Goal: Task Accomplishment & Management: Manage account settings

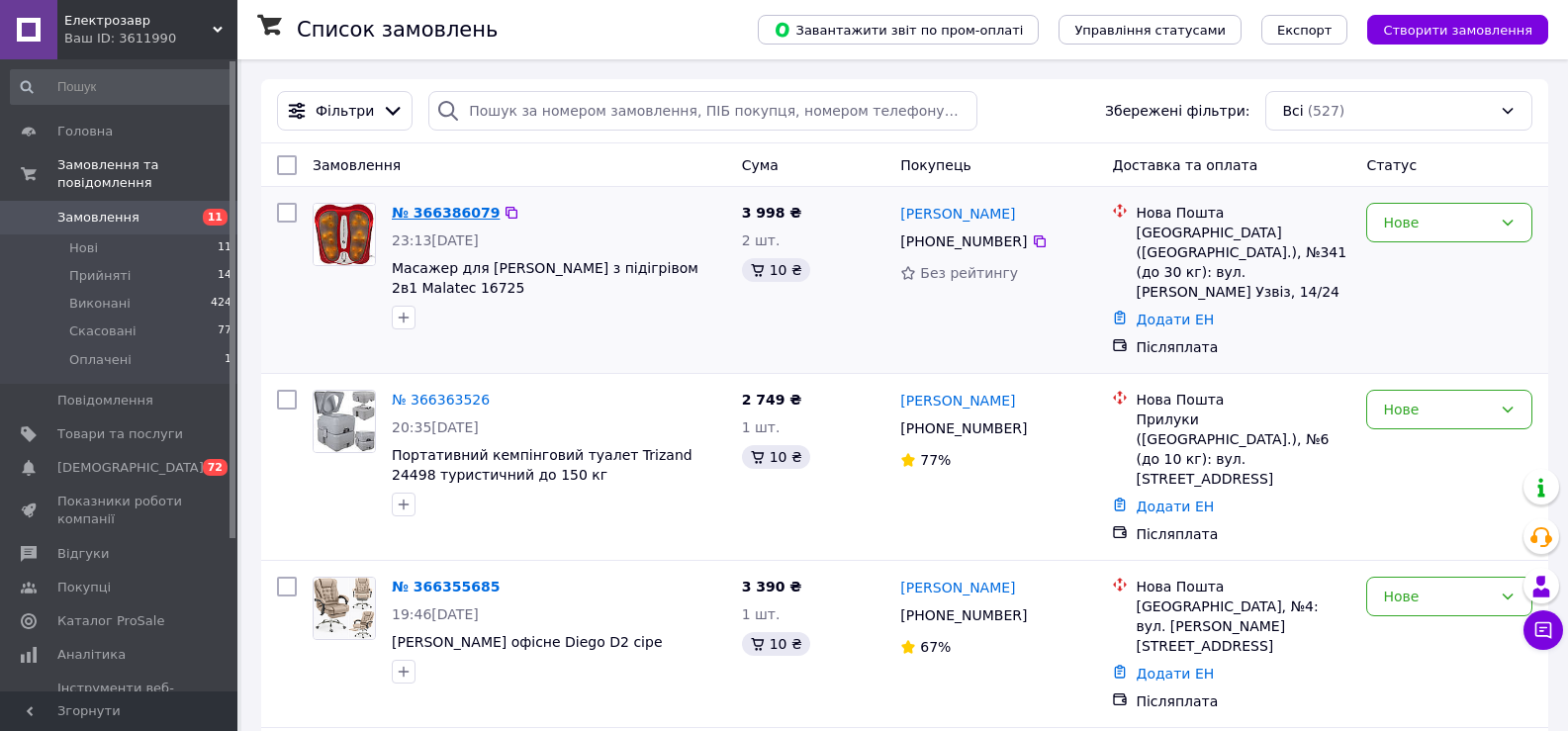
click at [425, 213] on link "№ 366386079" at bounding box center [446, 213] width 108 height 16
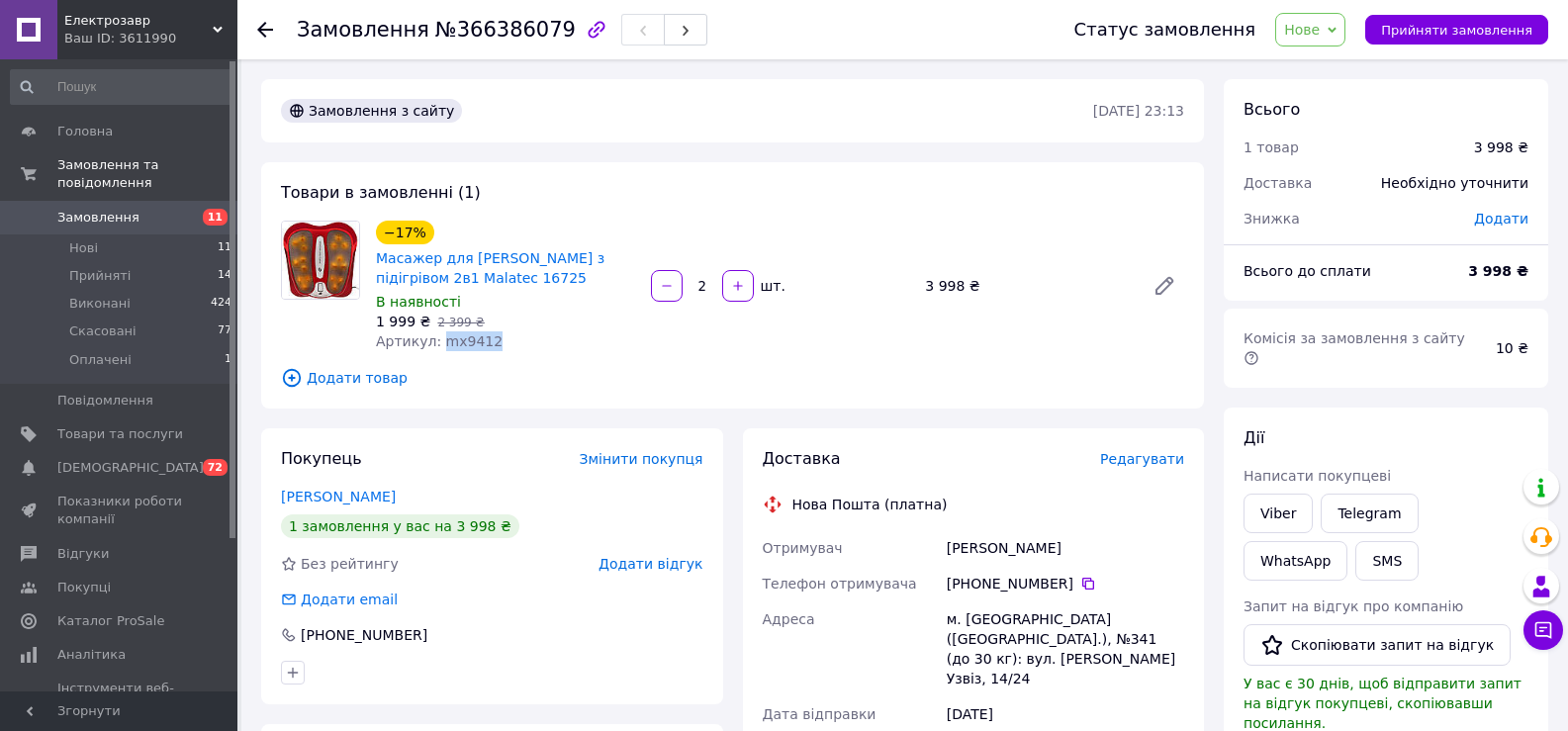
drag, startPoint x: 493, startPoint y: 341, endPoint x: 436, endPoint y: 347, distance: 57.3
click at [436, 347] on div "Артикул: mx9412" at bounding box center [505, 342] width 259 height 20
copy span "mx9412"
drag, startPoint x: 1083, startPoint y: 543, endPoint x: 946, endPoint y: 557, distance: 137.7
click at [946, 557] on div "[PERSON_NAME]" at bounding box center [1064, 548] width 245 height 36
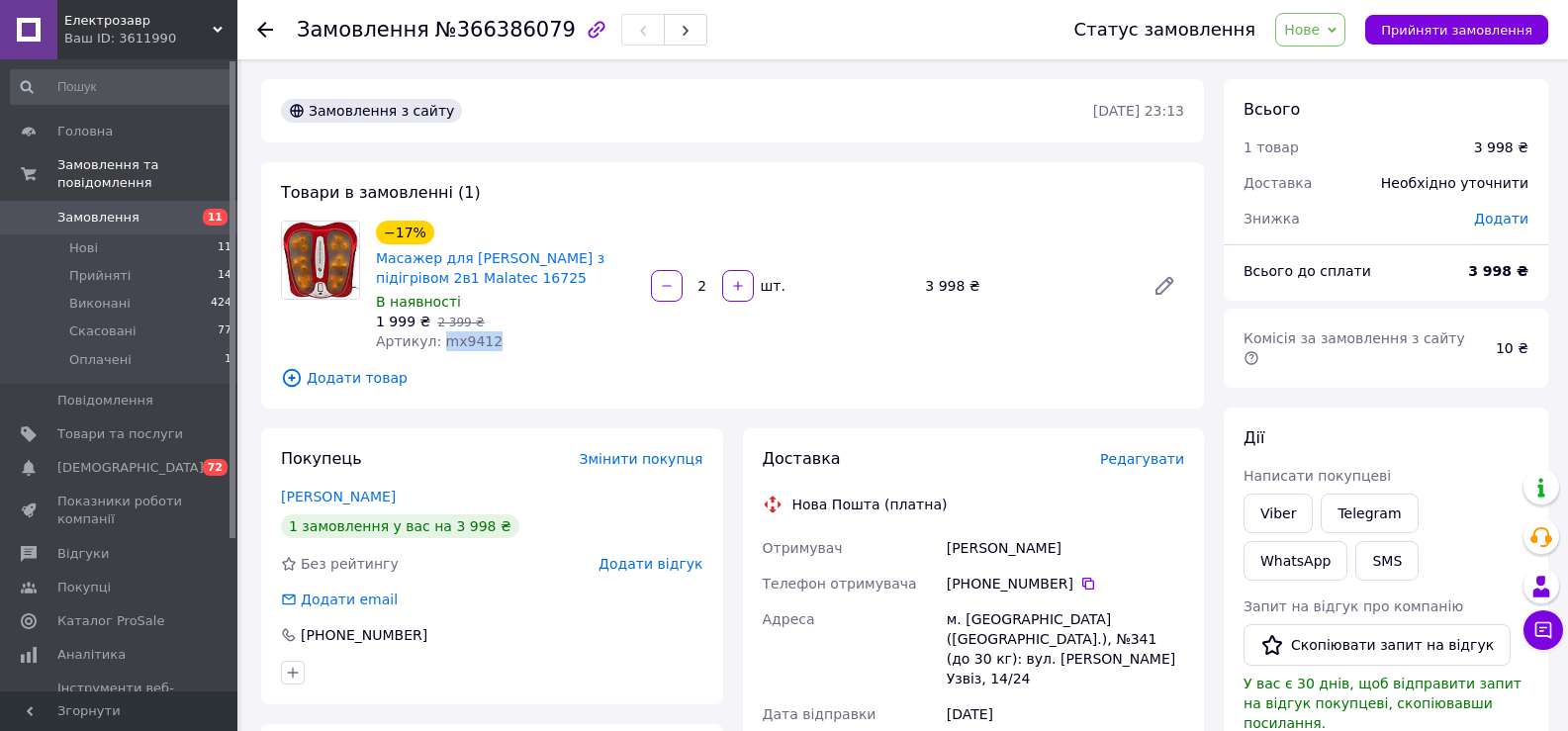
copy div "[PERSON_NAME]"
click at [1256, 494] on link "Viber" at bounding box center [1277, 514] width 69 height 40
click at [117, 201] on link "Замовлення 11" at bounding box center [121, 218] width 243 height 34
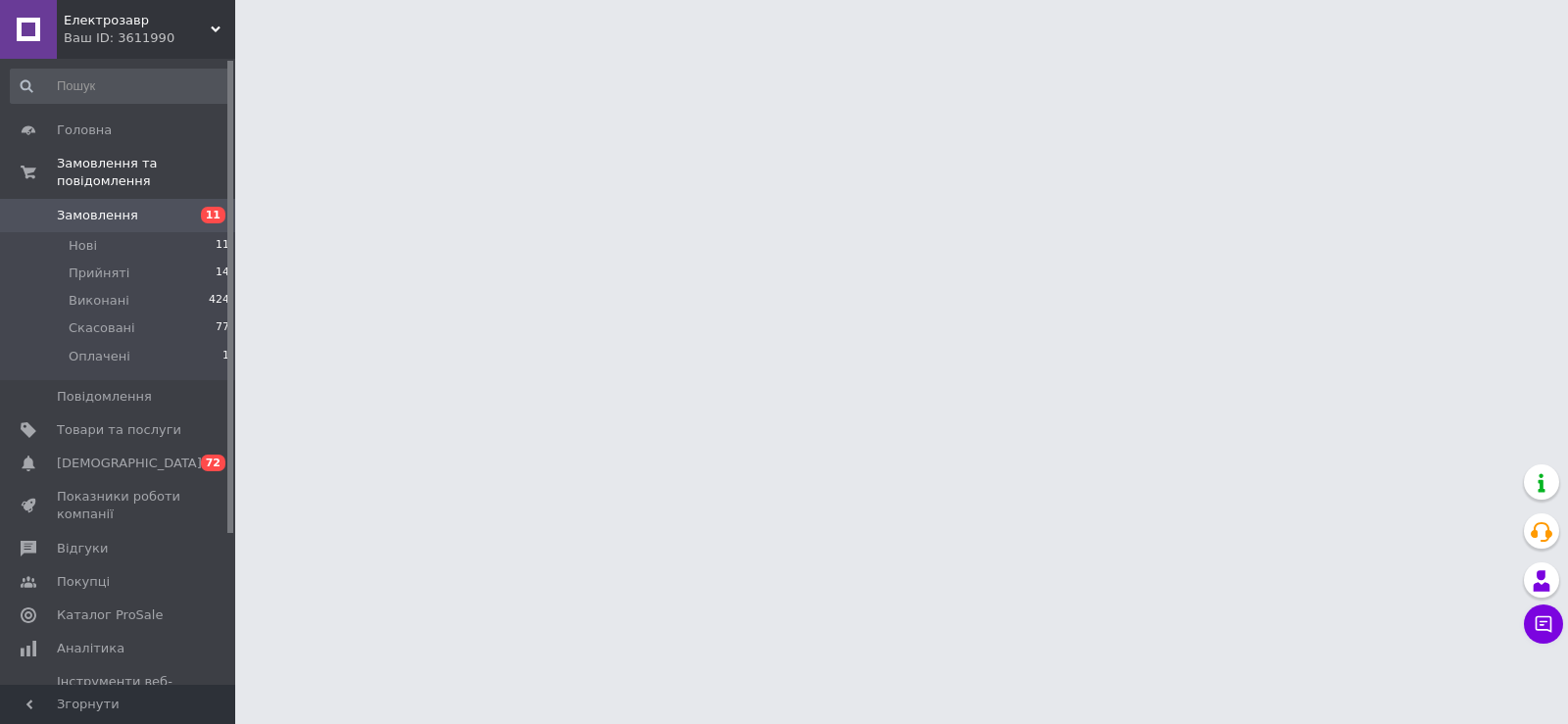
click at [131, 207] on span "Замовлення" at bounding box center [119, 216] width 125 height 18
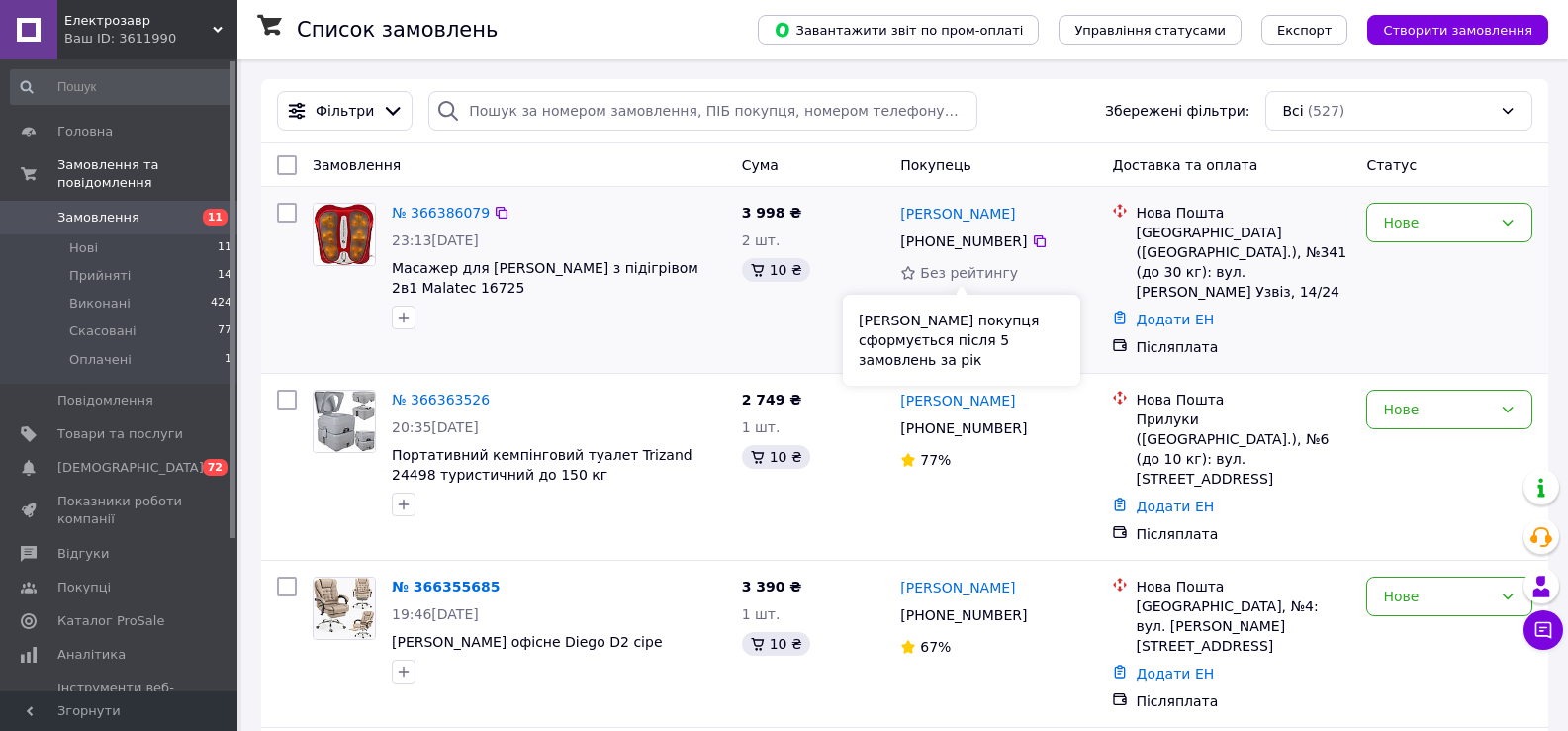
click at [972, 279] on span "Без рейтингу" at bounding box center [968, 273] width 98 height 16
click at [441, 206] on link "№ 366386079" at bounding box center [441, 213] width 98 height 16
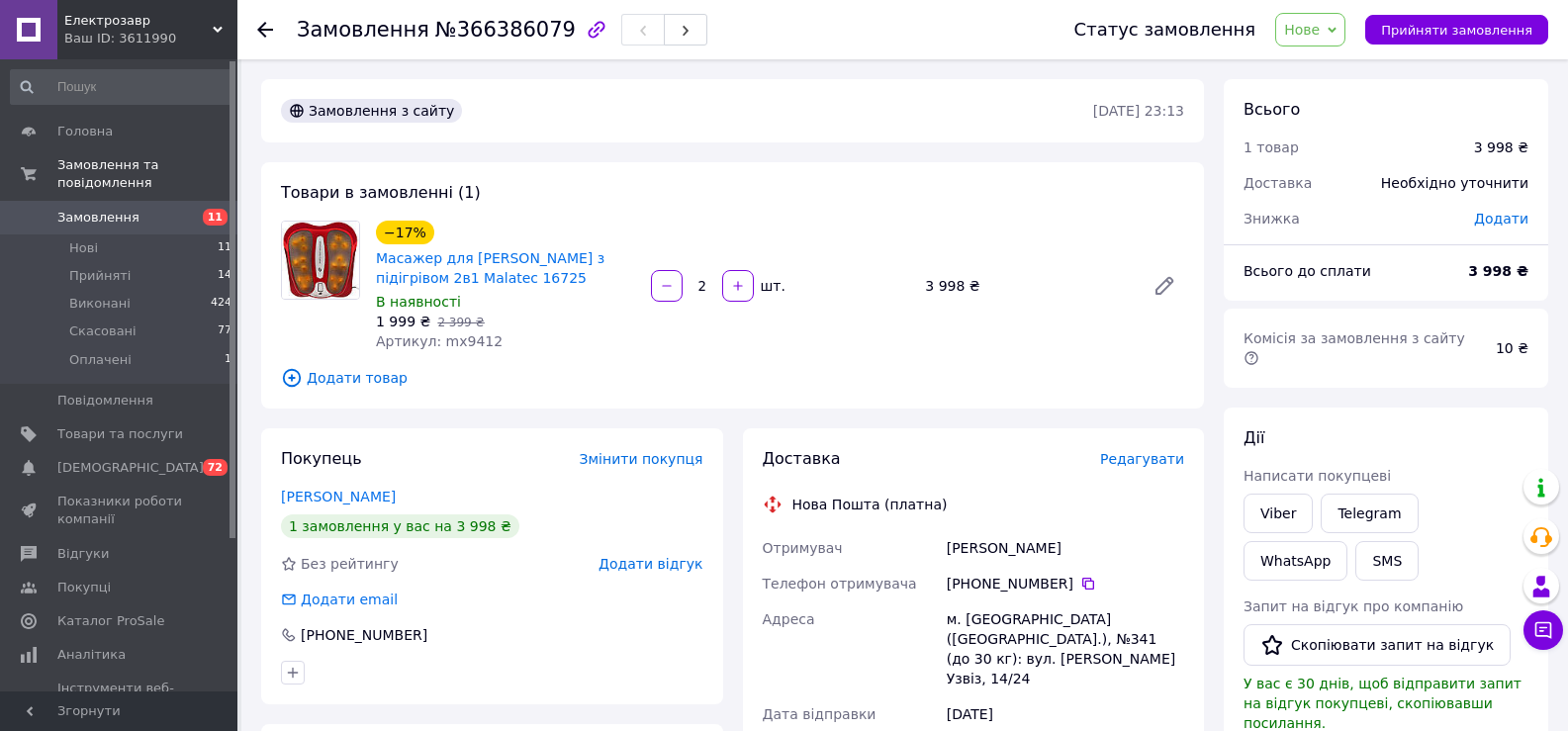
click at [462, 338] on span "Артикул: mx9412" at bounding box center [439, 341] width 127 height 16
click at [111, 36] on div "Ваш ID: 3611990" at bounding box center [150, 39] width 173 height 18
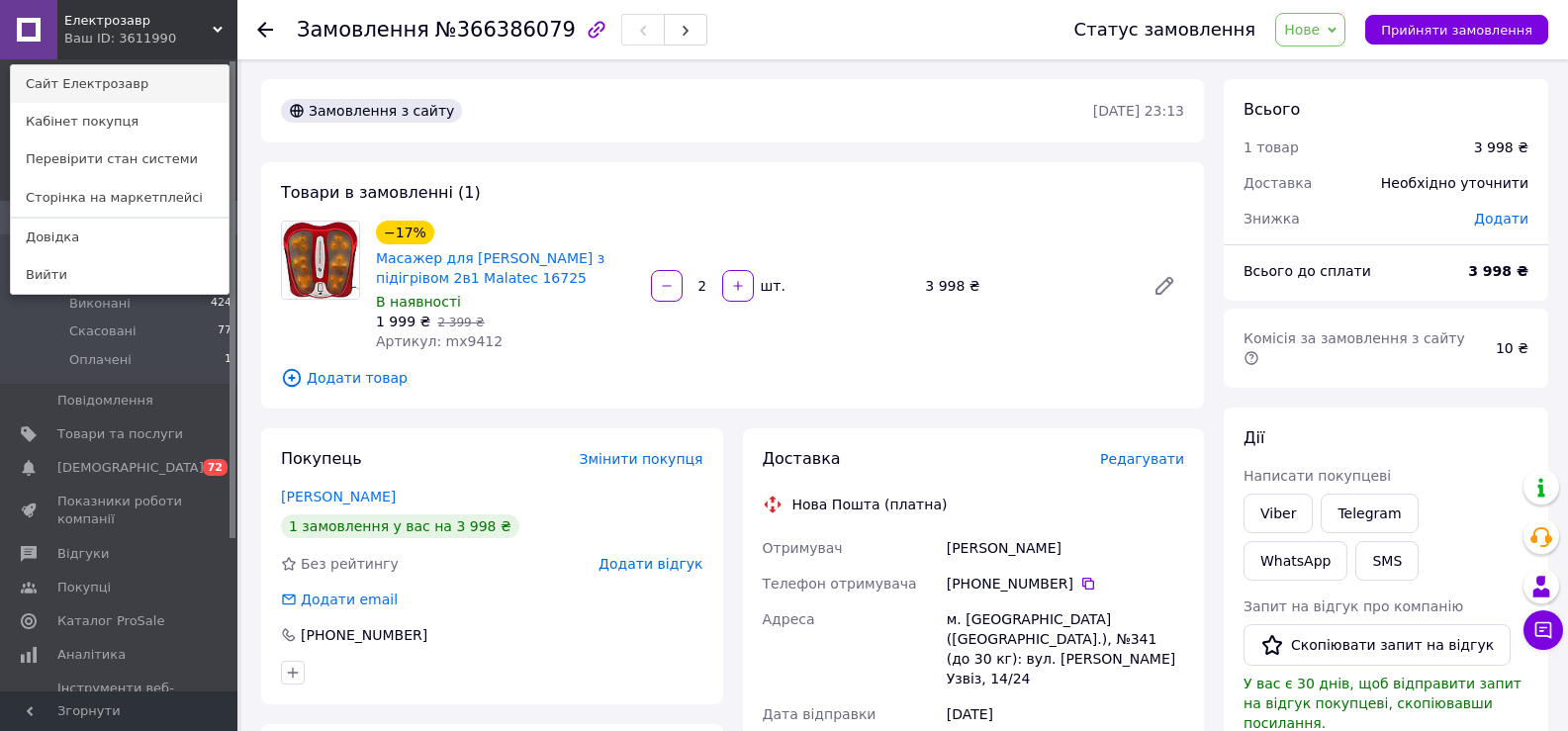
click at [143, 90] on link "Сайт Електрозавр" at bounding box center [120, 84] width 218 height 38
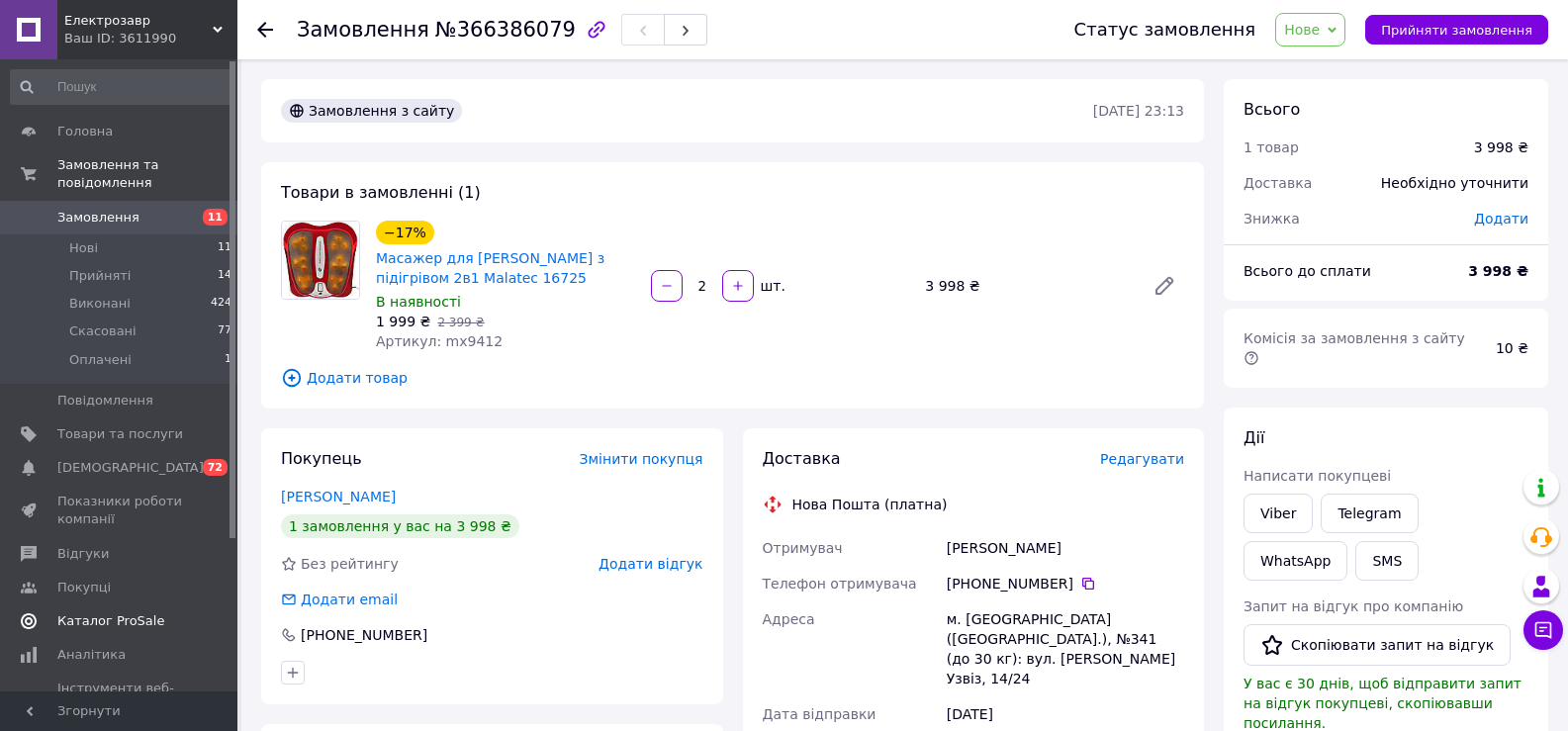
click at [112, 613] on span "Каталог ProSale" at bounding box center [110, 622] width 107 height 18
